Goal: Find specific page/section: Find specific page/section

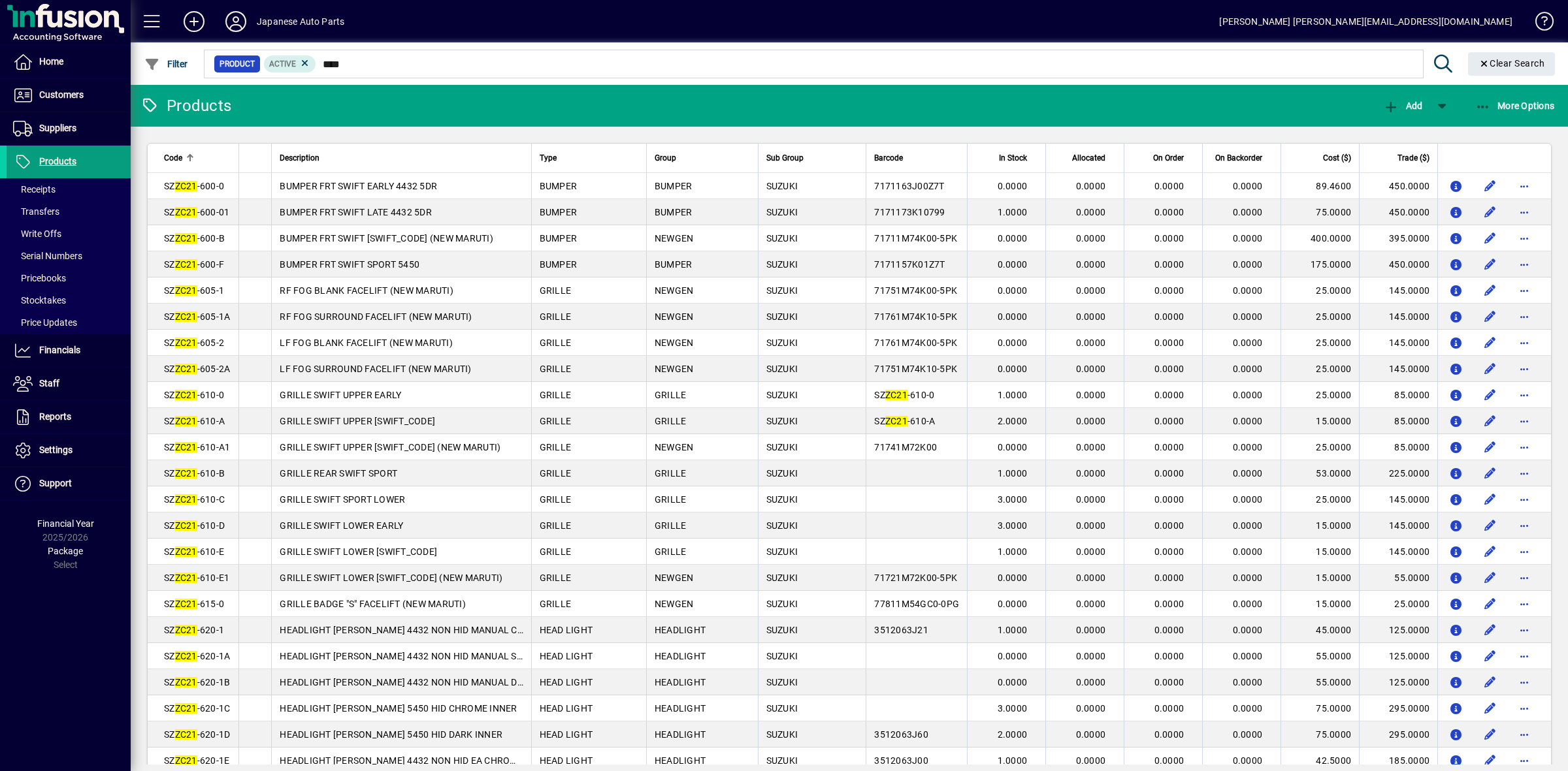
click at [363, 58] on mat-form-field "Product Active **** Clear Search" at bounding box center [882, 64] width 1360 height 43
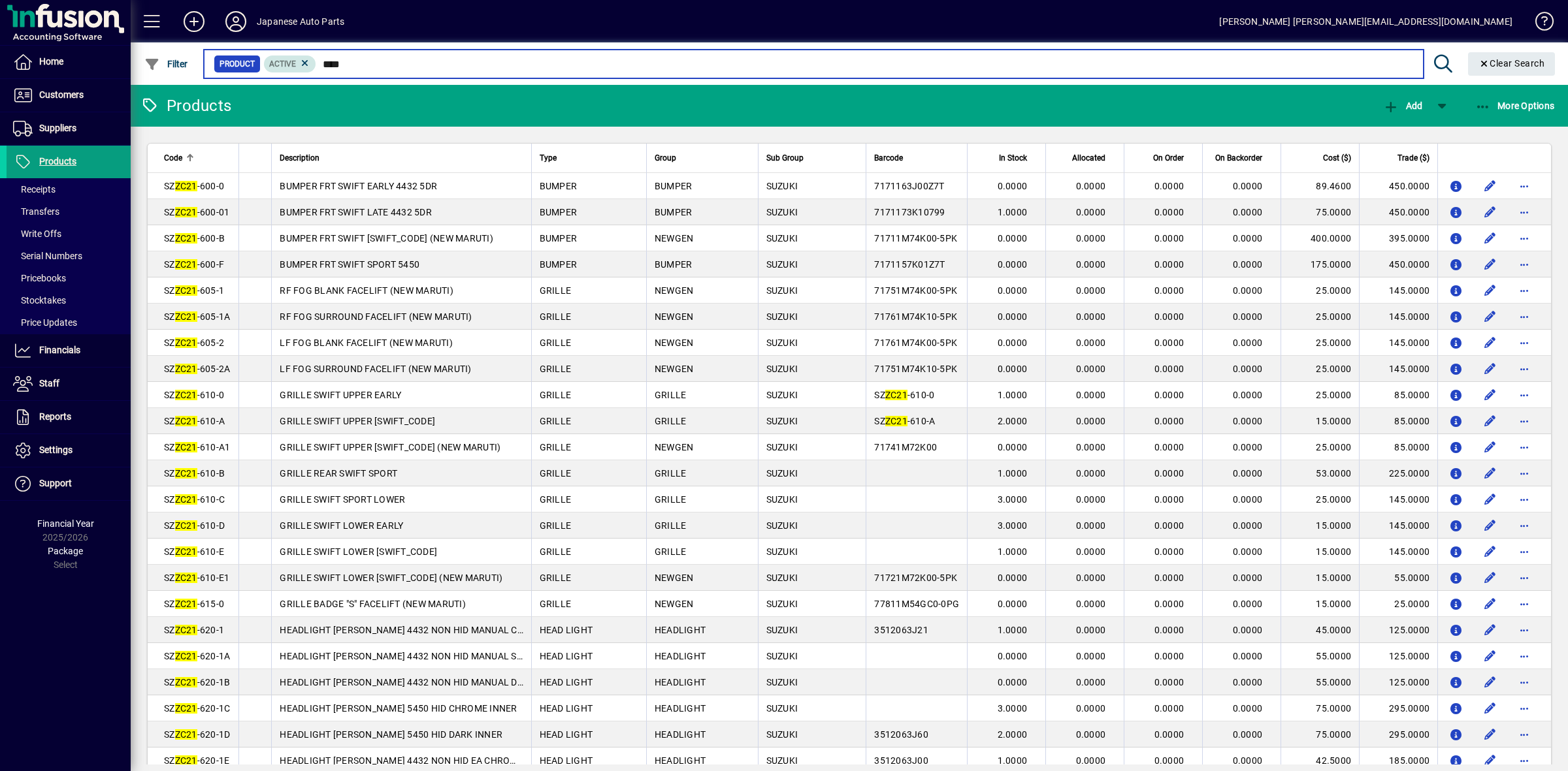
drag, startPoint x: 370, startPoint y: 61, endPoint x: 275, endPoint y: 69, distance: 95.3
click at [288, 66] on div "Product Active ****" at bounding box center [813, 64] width 1199 height 19
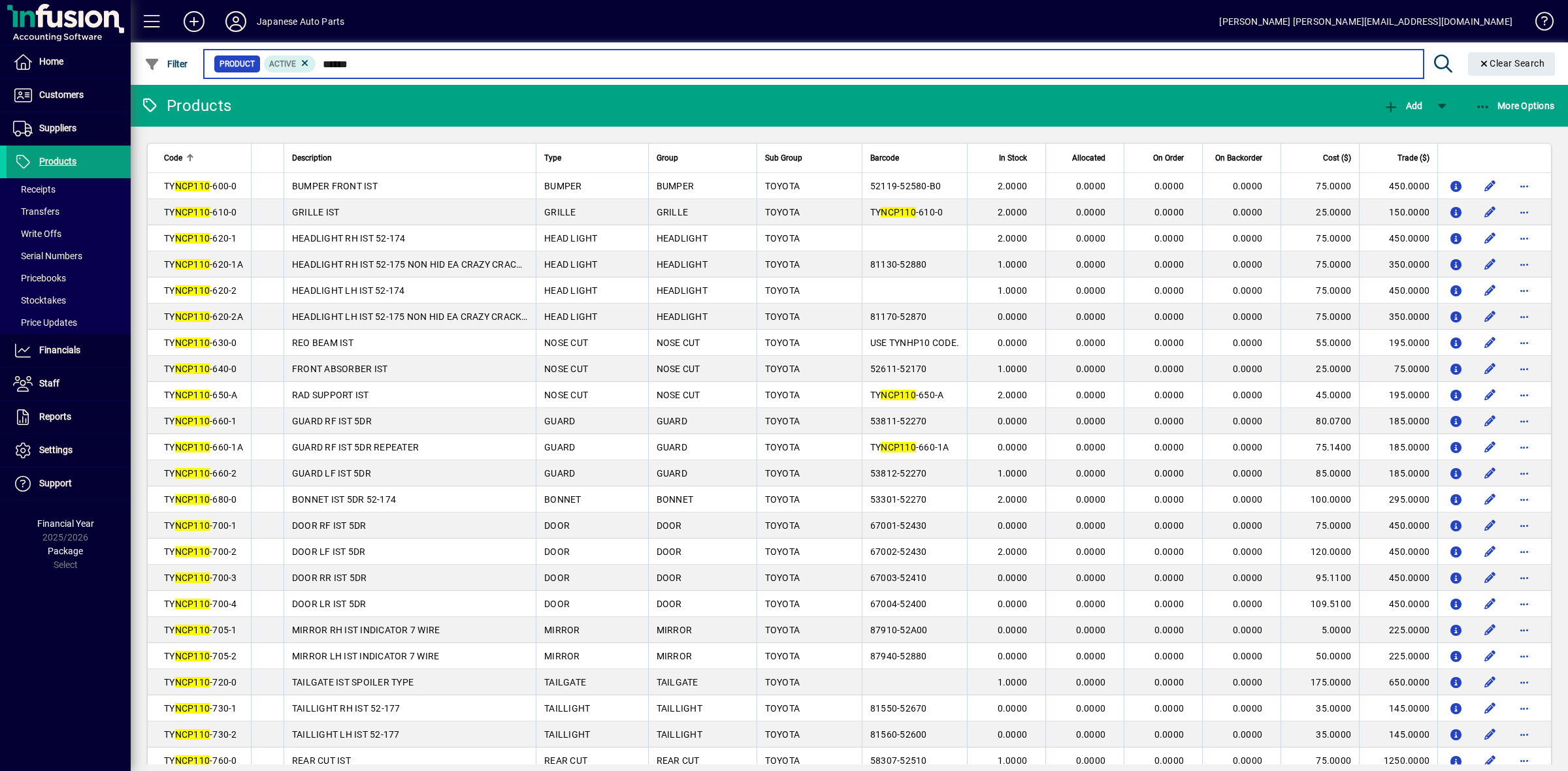
type input "******"
